Goal: Information Seeking & Learning: Learn about a topic

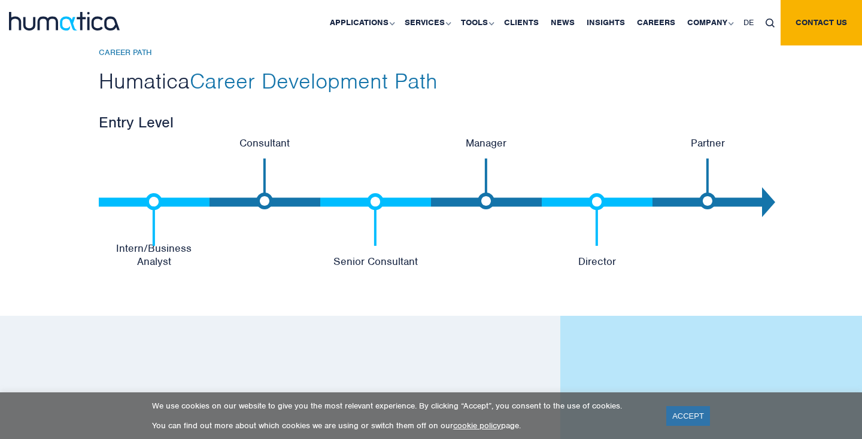
scroll to position [2552, 0]
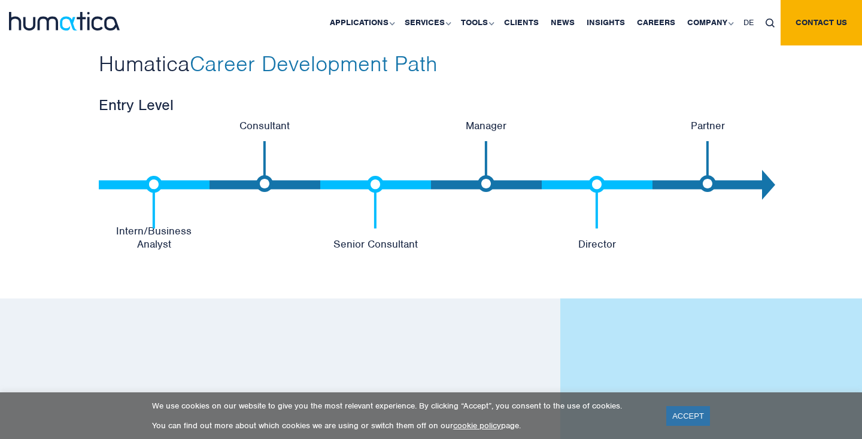
click at [142, 102] on h3 "Entry Level" at bounding box center [431, 104] width 664 height 19
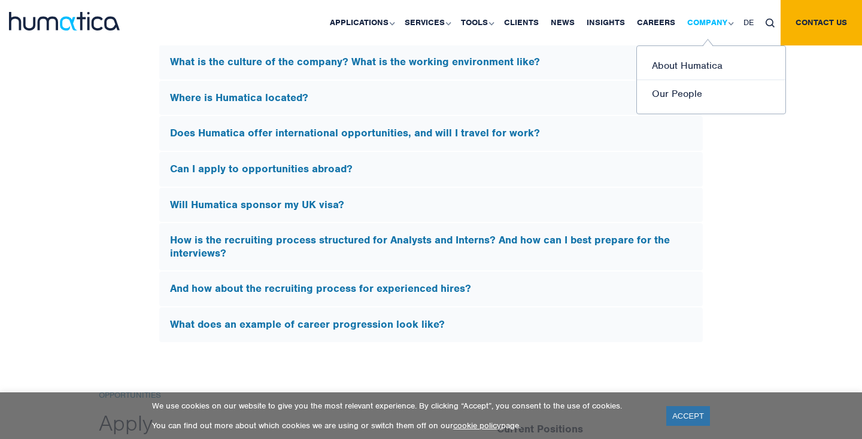
scroll to position [3628, 0]
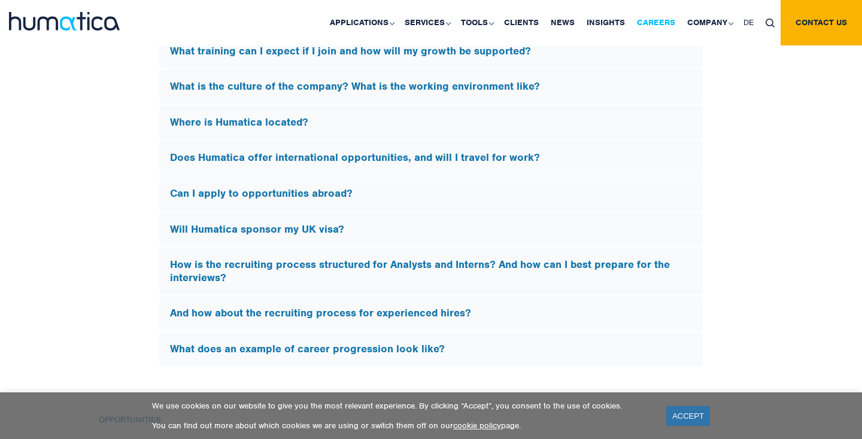
click at [655, 25] on link "Careers" at bounding box center [656, 22] width 50 height 45
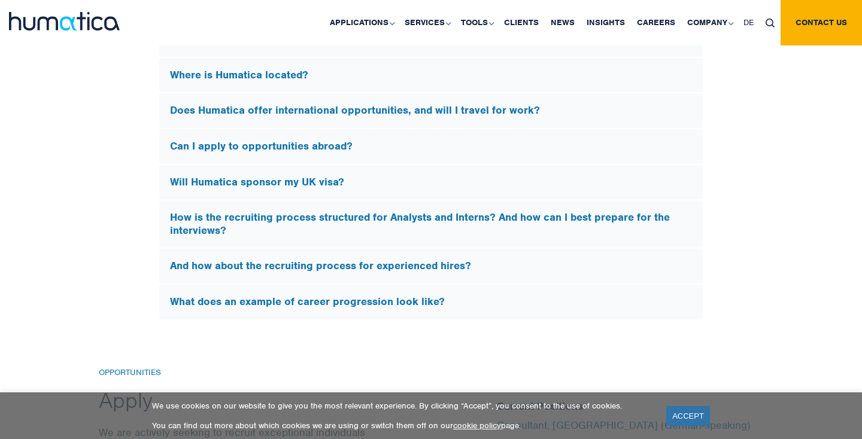
scroll to position [3675, 0]
click at [344, 180] on h5 "Will Humatica sponsor my UK visa?" at bounding box center [431, 183] width 522 height 13
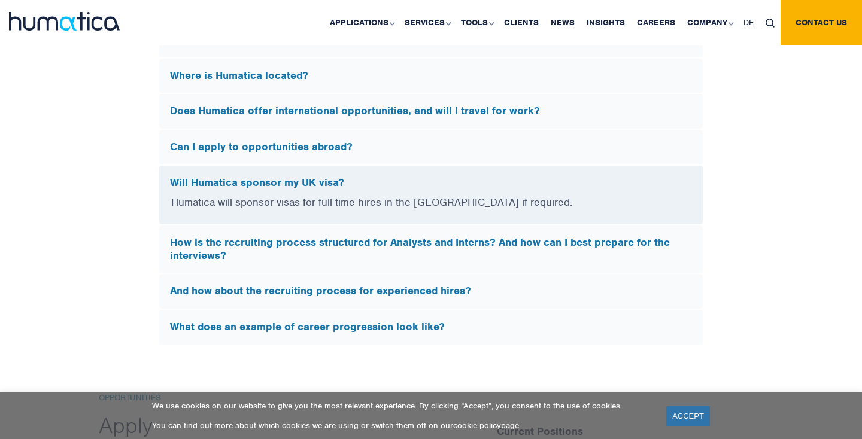
scroll to position [3491, 0]
click at [345, 143] on h5 "Can I apply to opportunities abroad?" at bounding box center [431, 147] width 522 height 13
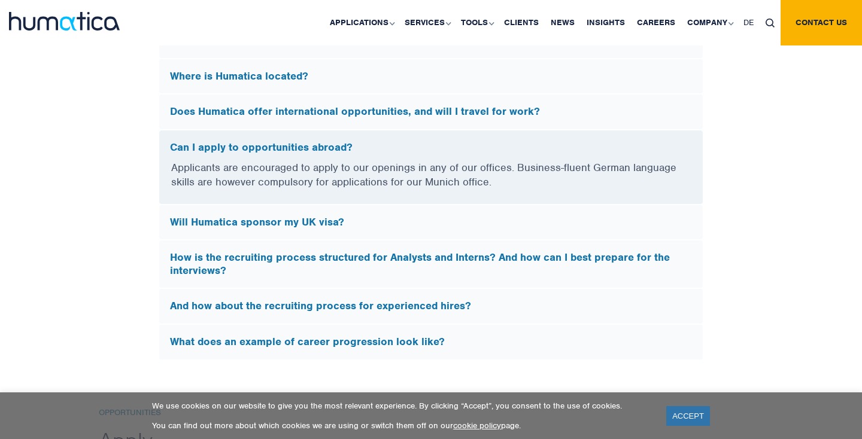
click at [354, 141] on h5 "Can I apply to opportunities abroad?" at bounding box center [431, 147] width 522 height 13
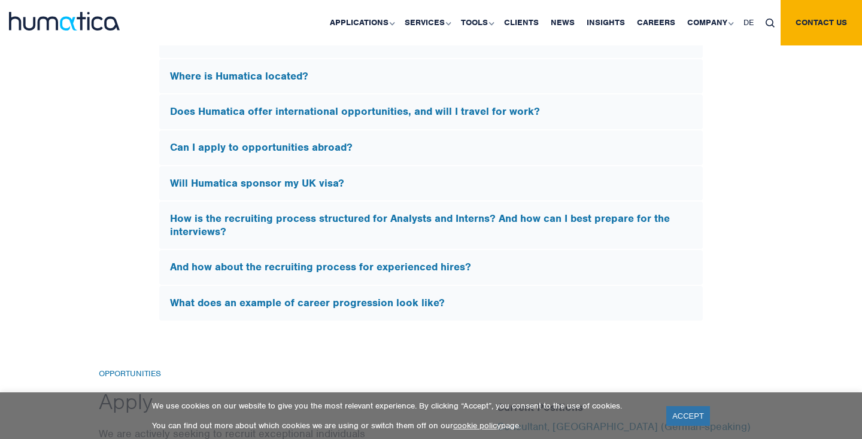
click at [333, 112] on h5 "Does Humatica offer international opportunities, and will I travel for work?" at bounding box center [431, 111] width 522 height 13
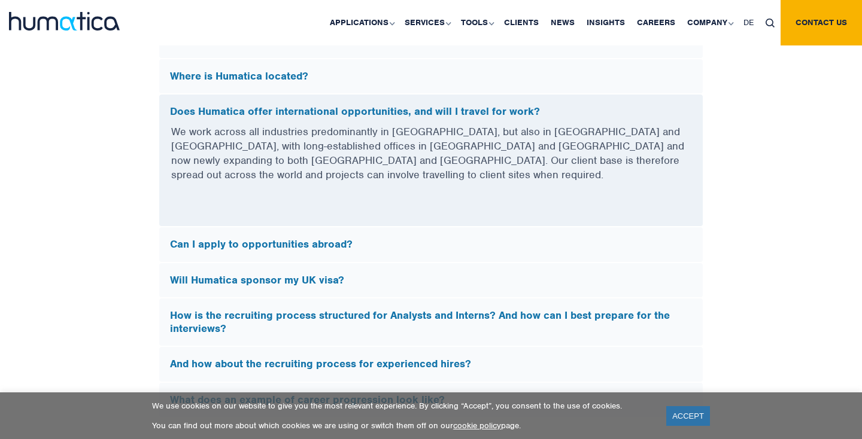
click at [333, 112] on h5 "Does Humatica offer international opportunities, and will I travel for work?" at bounding box center [431, 111] width 522 height 13
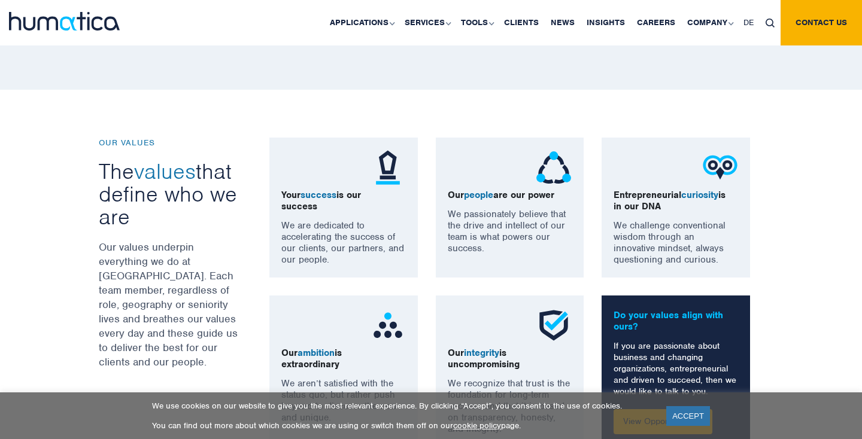
scroll to position [794, 0]
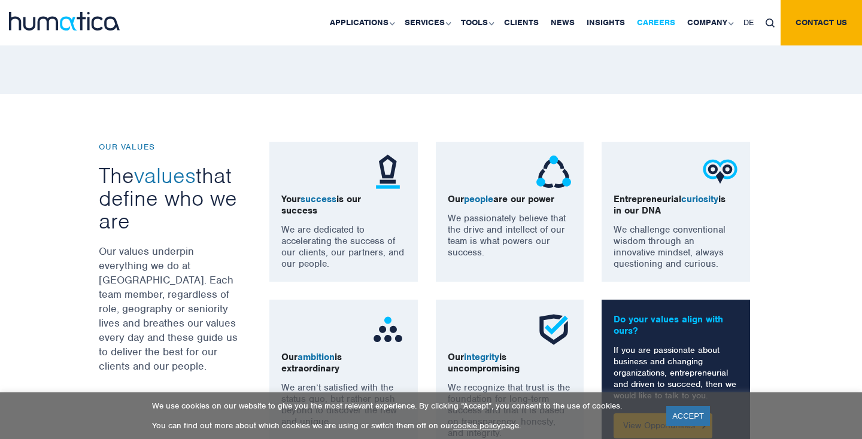
click at [655, 25] on link "Careers" at bounding box center [656, 22] width 50 height 45
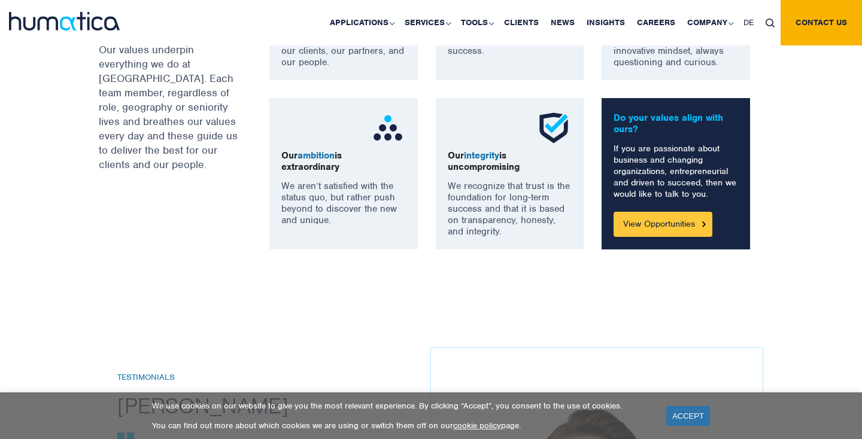
click at [687, 236] on link "View Opportunities" at bounding box center [663, 224] width 99 height 25
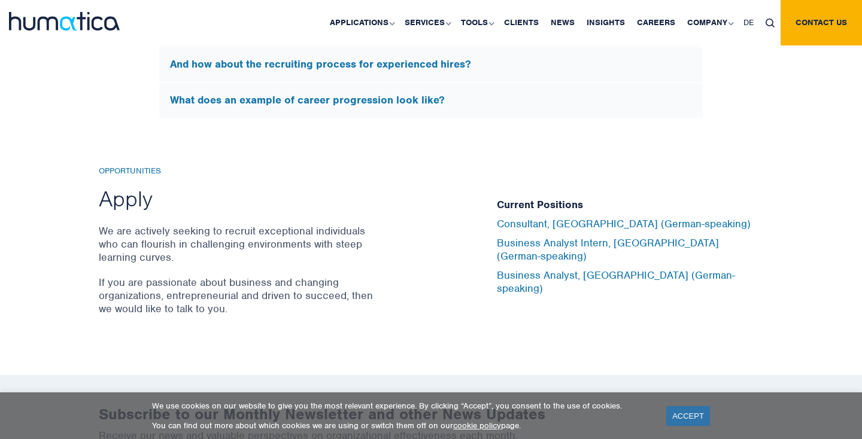
scroll to position [3785, 0]
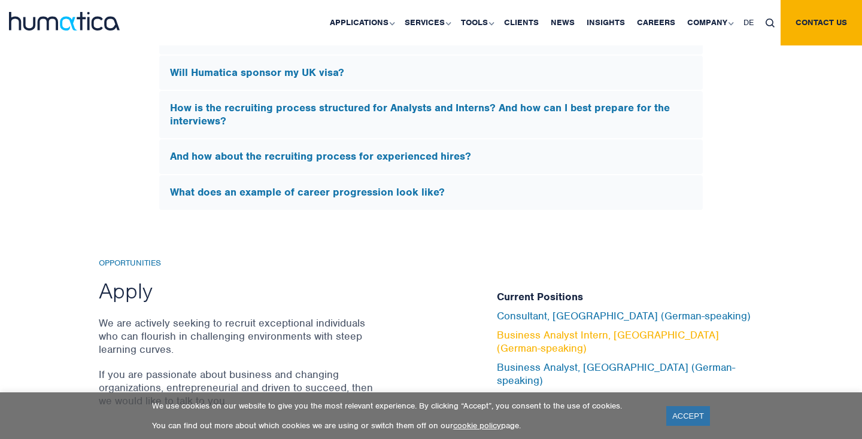
click at [589, 341] on link "Business Analyst Intern, [GEOGRAPHIC_DATA] (German-speaking)" at bounding box center [608, 342] width 222 height 26
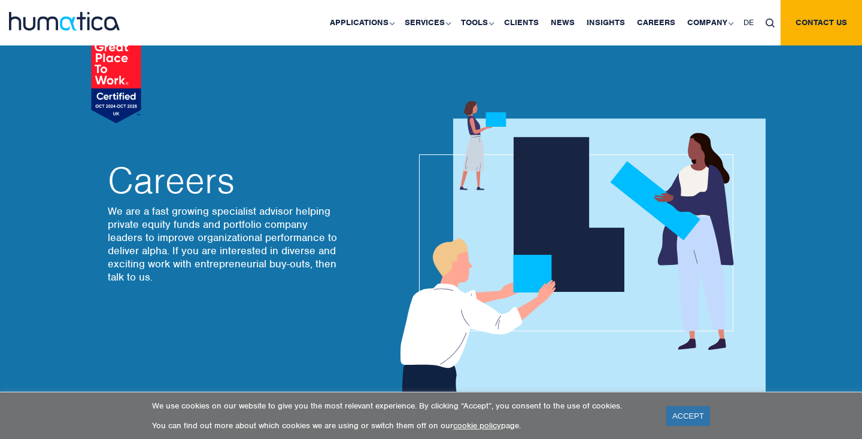
scroll to position [0, 0]
